Goal: Use online tool/utility

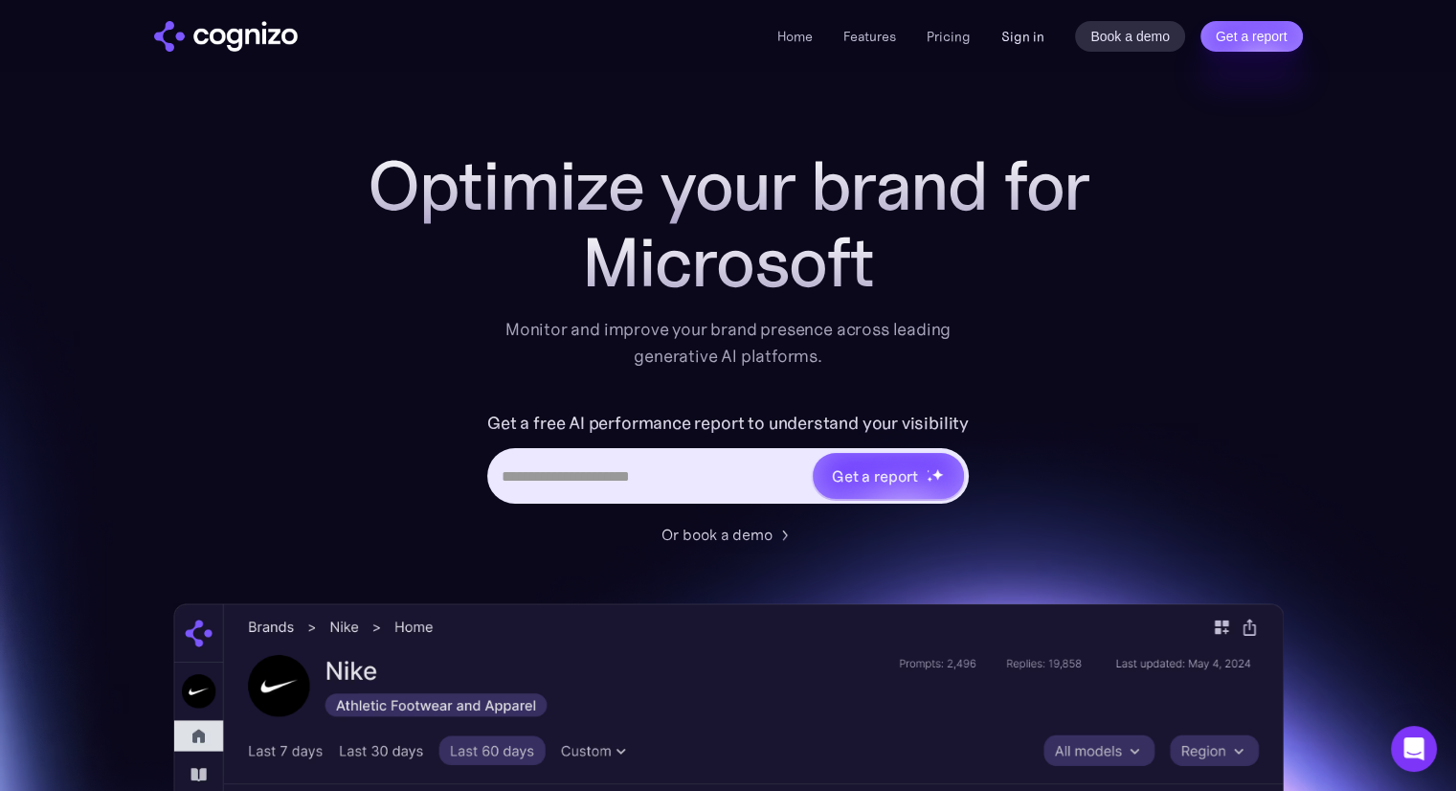
click at [1030, 34] on link "Sign in" at bounding box center [1022, 36] width 43 height 23
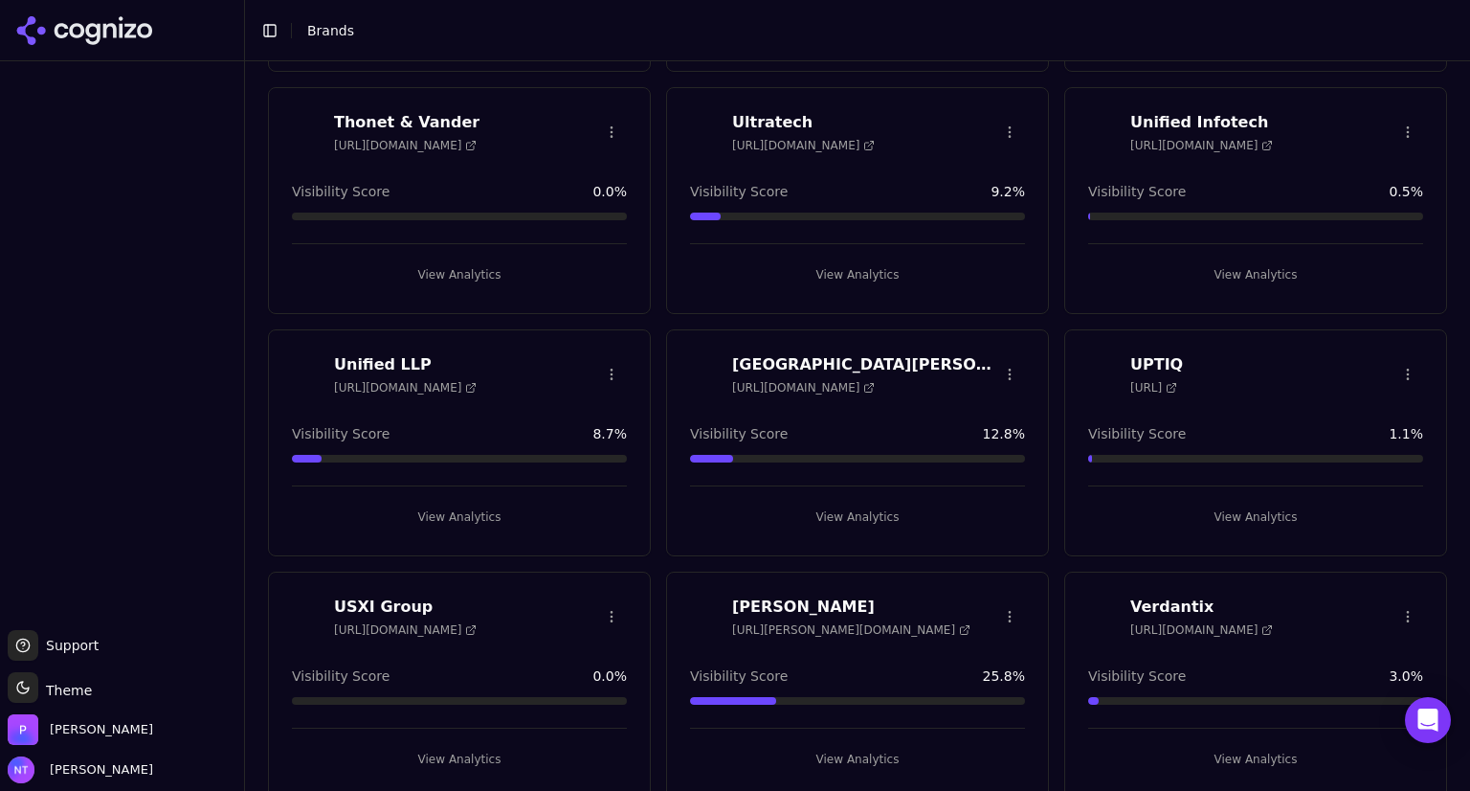
scroll to position [6827, 0]
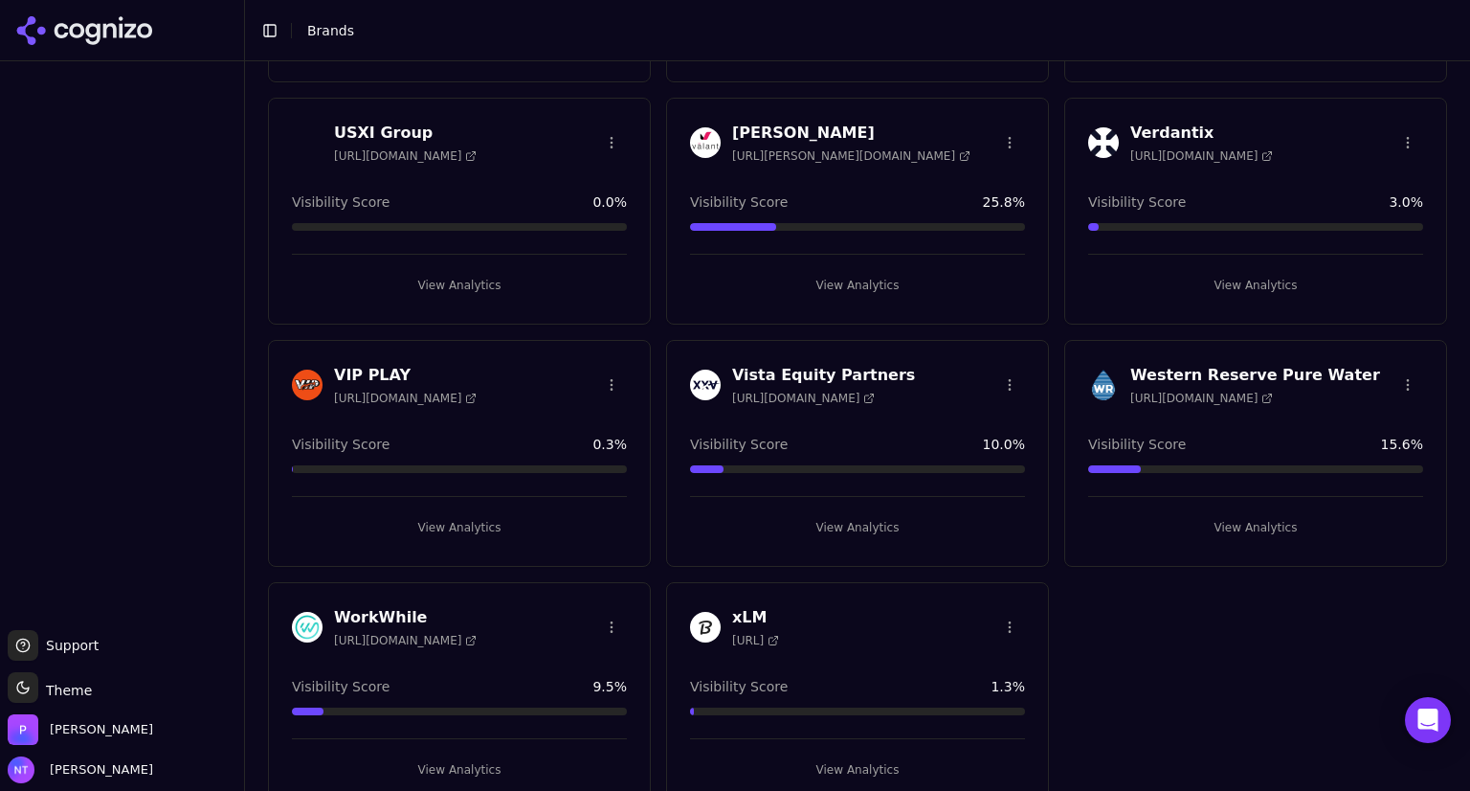
click at [396, 606] on h3 "WorkWhile" at bounding box center [405, 617] width 143 height 23
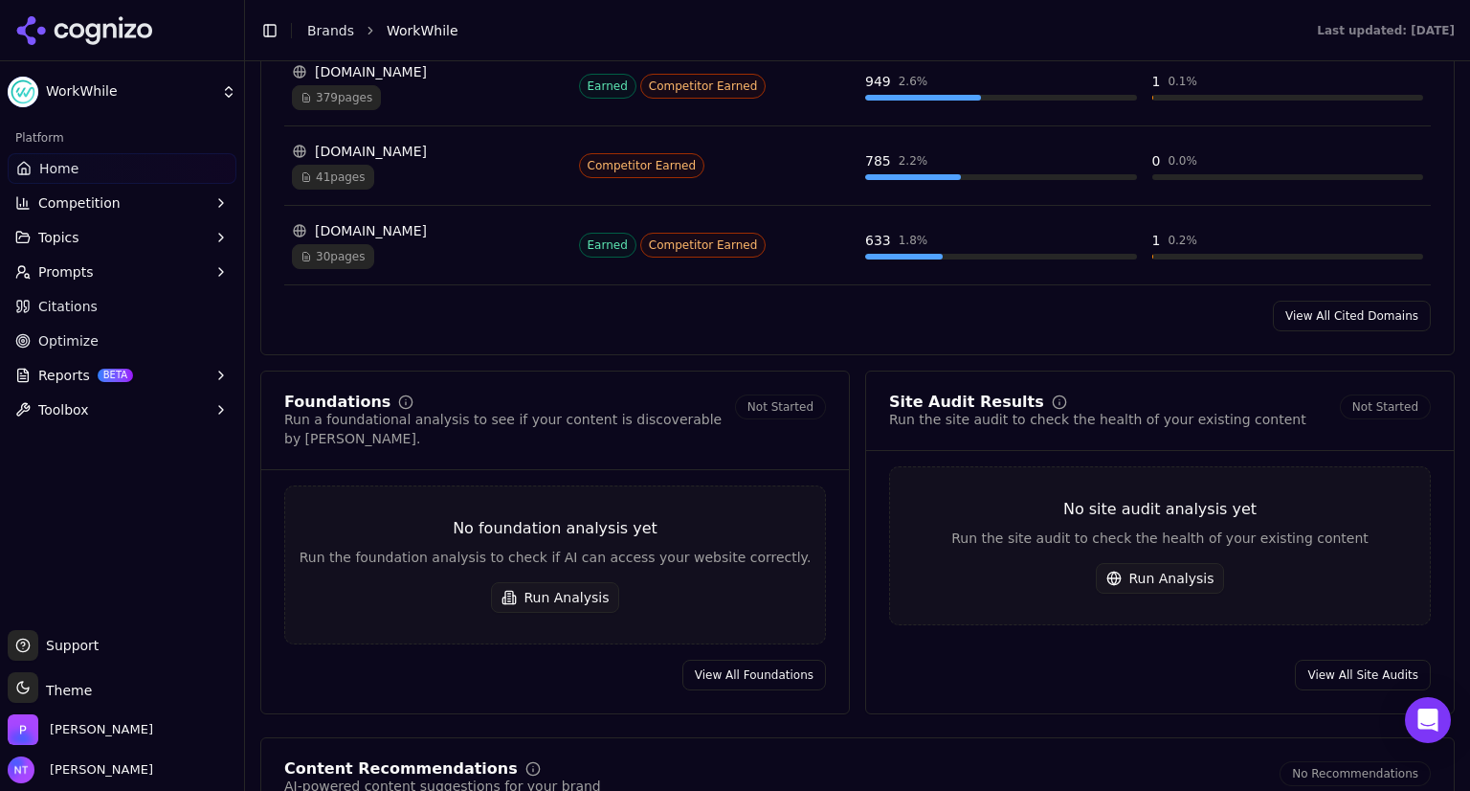
scroll to position [2250, 0]
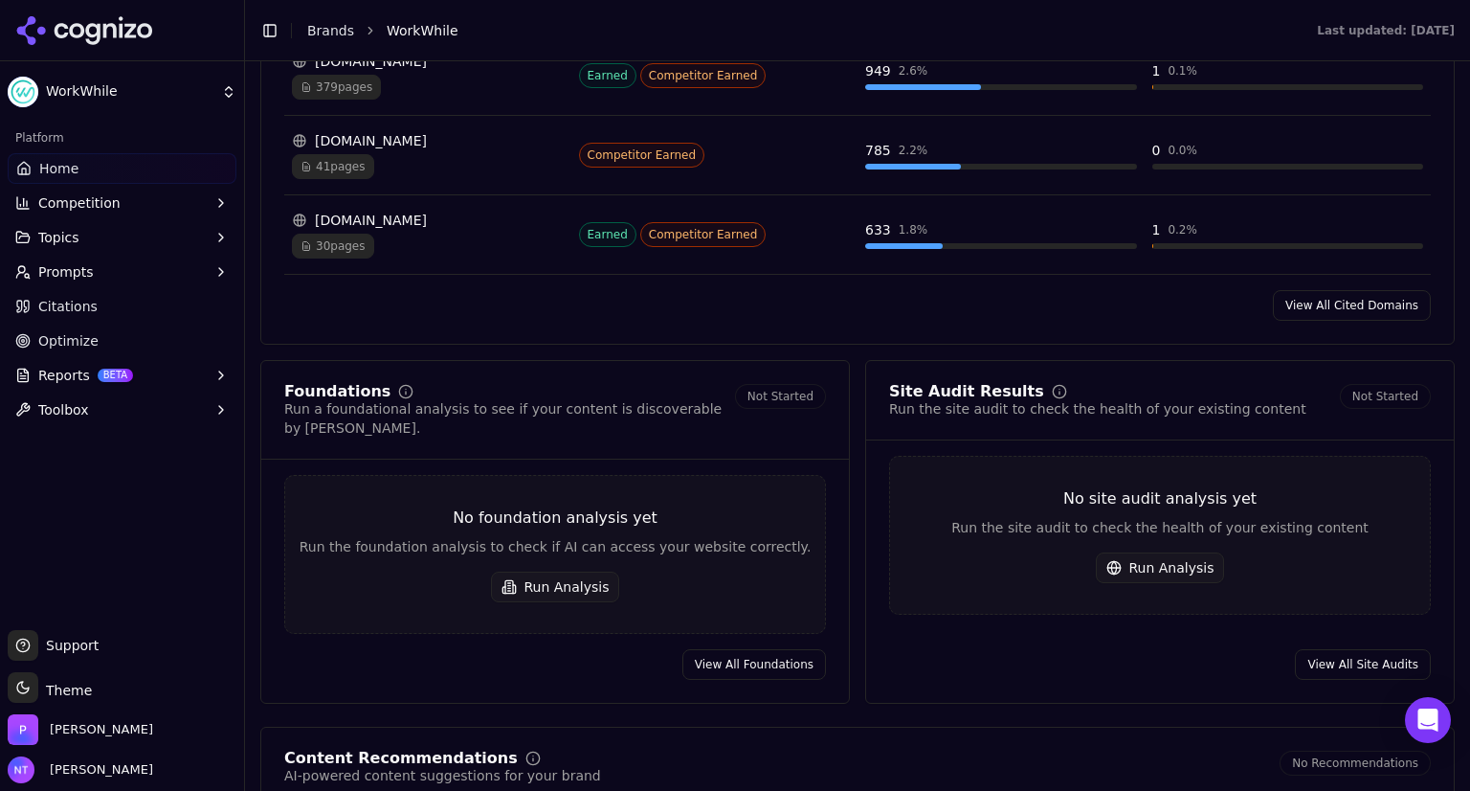
click at [578, 572] on button "Run Analysis" at bounding box center [555, 587] width 129 height 31
click at [1150, 556] on button "Run Analysis" at bounding box center [1160, 567] width 129 height 31
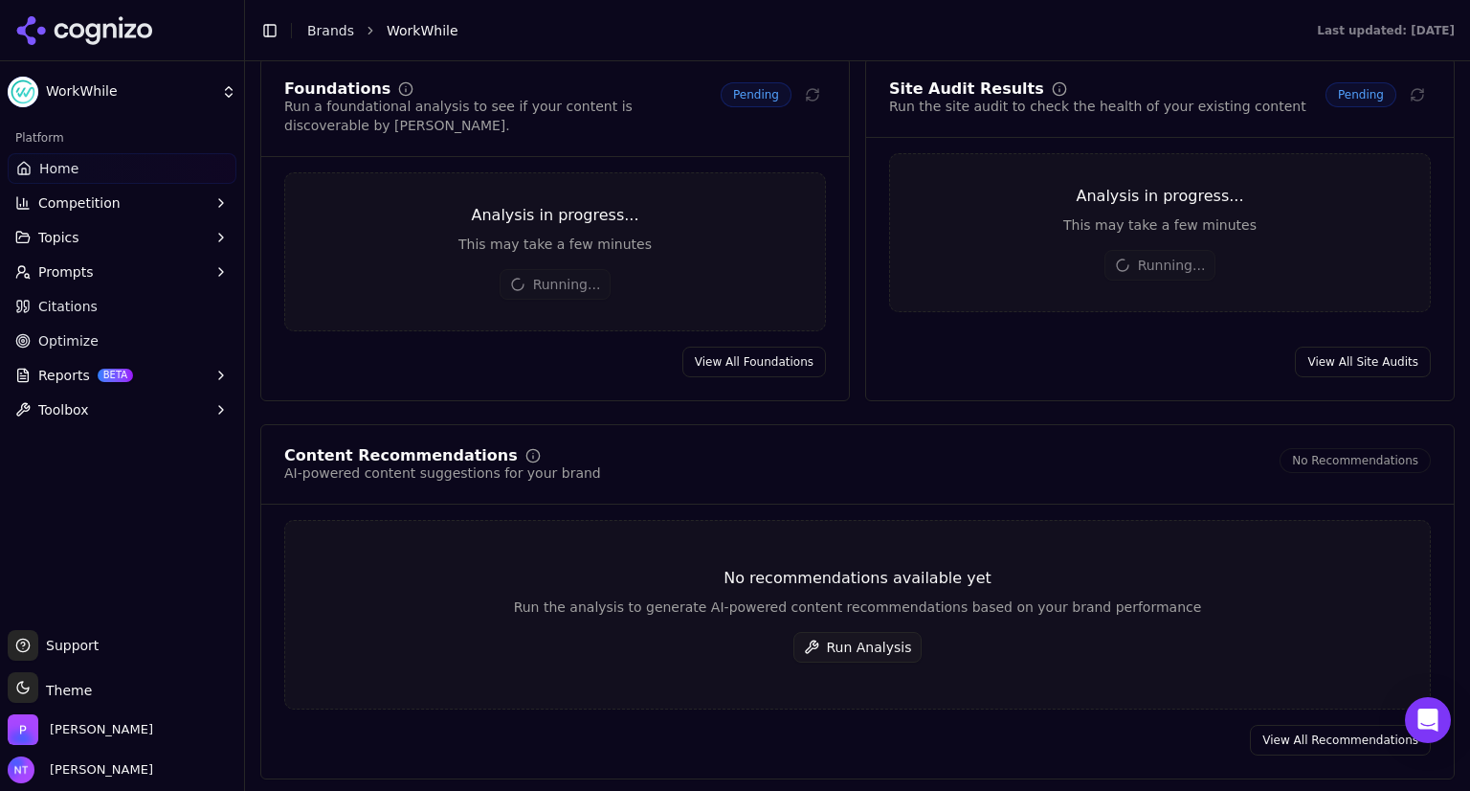
scroll to position [2553, 0]
